Goal: Task Accomplishment & Management: Complete application form

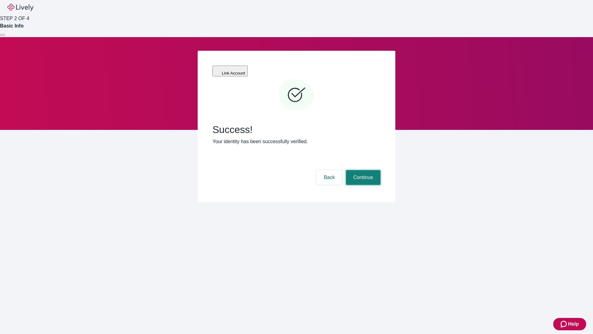
click at [362, 170] on button "Continue" at bounding box center [363, 177] width 35 height 15
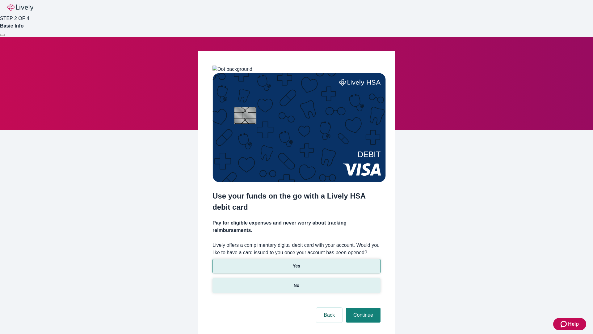
click at [296, 282] on p "No" at bounding box center [297, 285] width 6 height 6
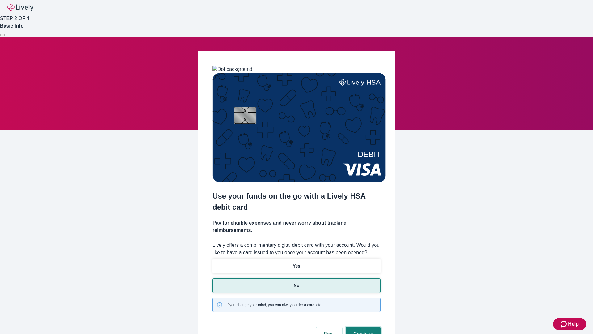
click at [362, 327] on button "Continue" at bounding box center [363, 334] width 35 height 15
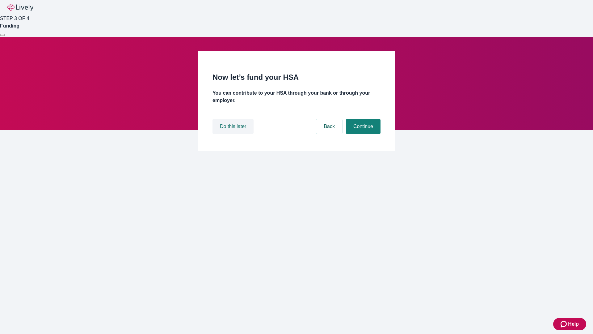
click at [234, 134] on button "Do this later" at bounding box center [233, 126] width 41 height 15
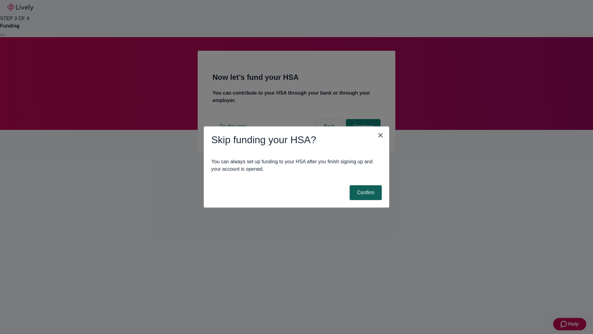
click at [365, 193] on button "Confirm" at bounding box center [366, 192] width 32 height 15
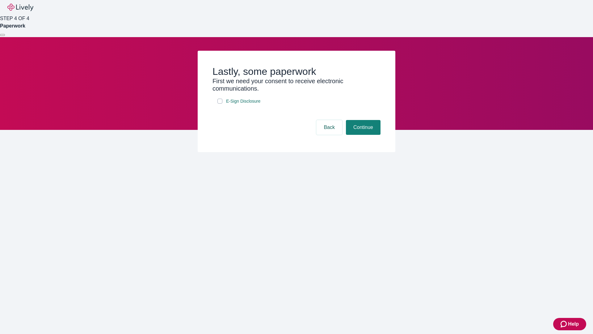
click at [220, 104] on input "E-Sign Disclosure" at bounding box center [220, 101] width 5 height 5
checkbox input "true"
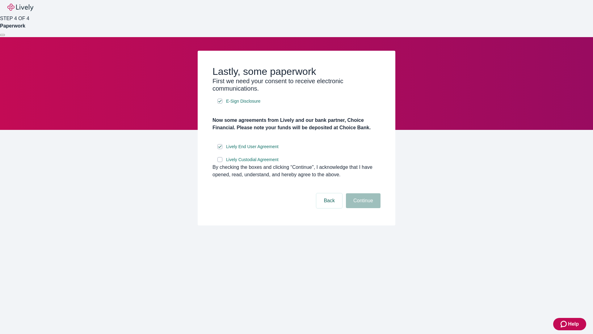
click at [220, 162] on input "Lively Custodial Agreement" at bounding box center [220, 159] width 5 height 5
checkbox input "true"
click at [362, 208] on button "Continue" at bounding box center [363, 200] width 35 height 15
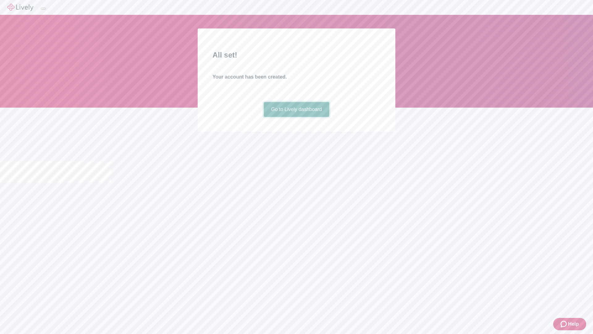
click at [296, 117] on link "Go to Lively dashboard" at bounding box center [297, 109] width 66 height 15
